Goal: Information Seeking & Learning: Learn about a topic

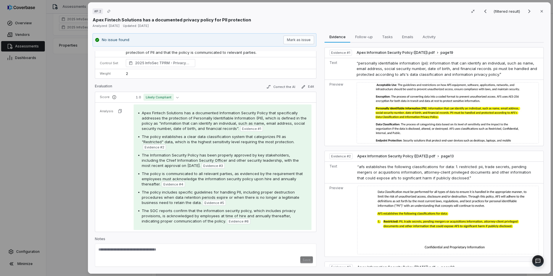
click at [98, 160] on tr "Analysis Apex Fintech Solutions has a documented Information Security Policy th…" at bounding box center [205, 167] width 221 height 129
click at [536, 11] on button "Close" at bounding box center [542, 11] width 12 height 12
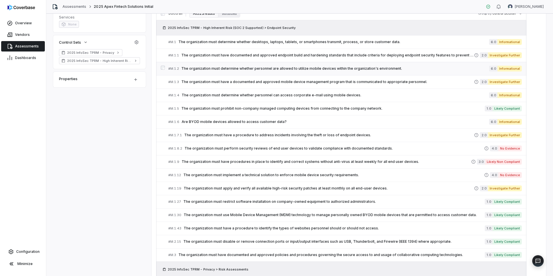
scroll to position [87, 0]
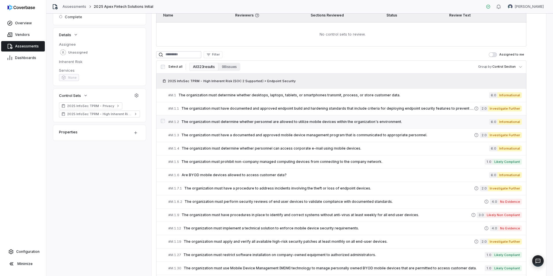
click at [277, 124] on span "The organization must determine whether personnel are allowed to utilize mobile…" at bounding box center [335, 122] width 308 height 5
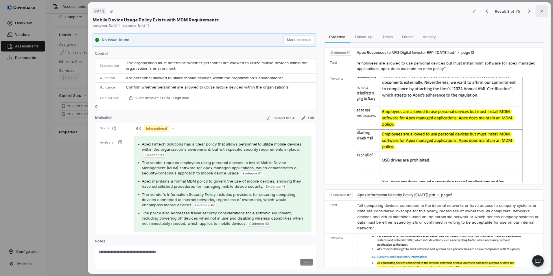
click at [540, 13] on icon "button" at bounding box center [542, 11] width 5 height 5
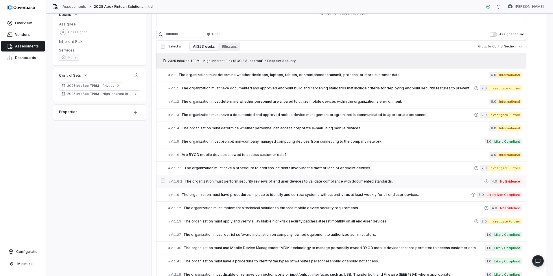
scroll to position [116, 0]
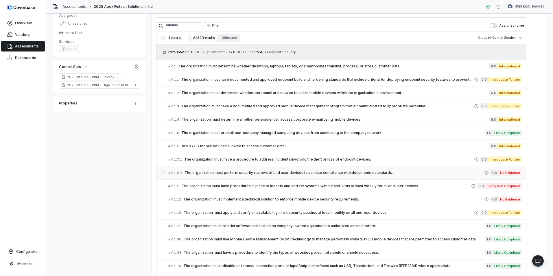
click at [330, 174] on span "The organization must perform security reviews of end user devices to validate …" at bounding box center [335, 172] width 300 height 5
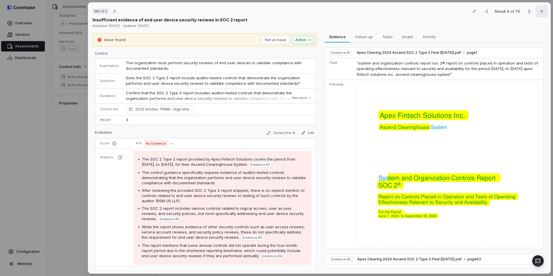
click at [540, 13] on icon "button" at bounding box center [542, 11] width 5 height 5
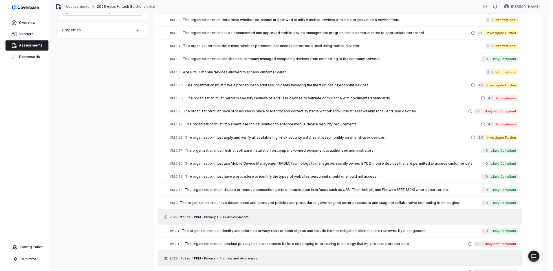
scroll to position [203, 0]
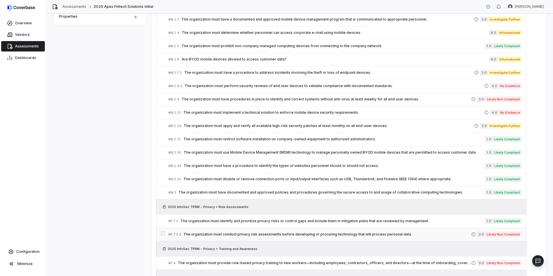
click at [306, 232] on div "# P.7.1.2 The organization must conduct privacy risk assessments before develop…" at bounding box center [319, 235] width 303 height 6
